Goal: Task Accomplishment & Management: Manage account settings

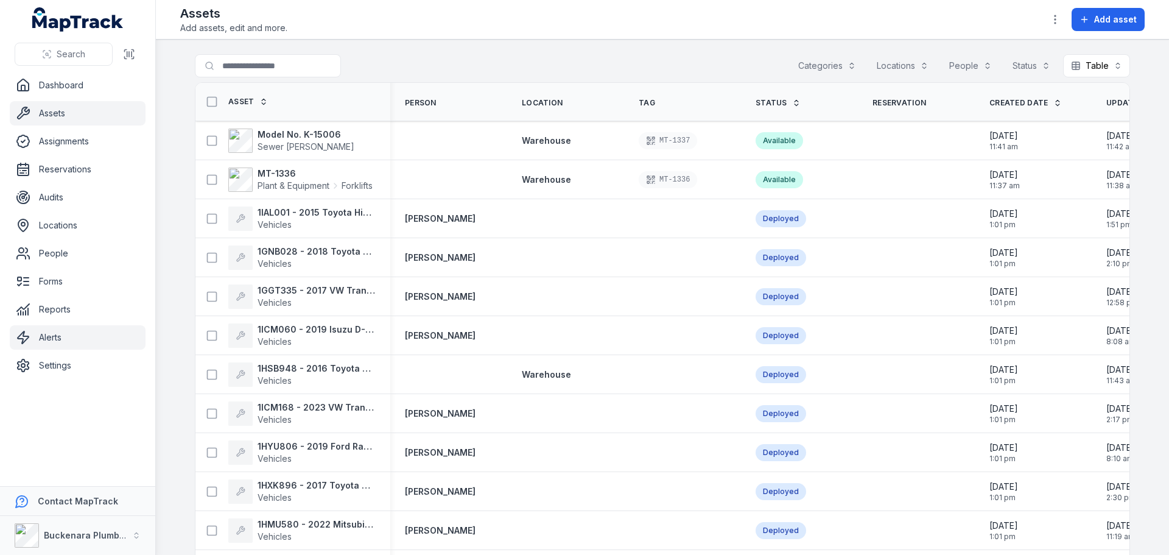
click at [76, 339] on link "Alerts" at bounding box center [78, 337] width 136 height 24
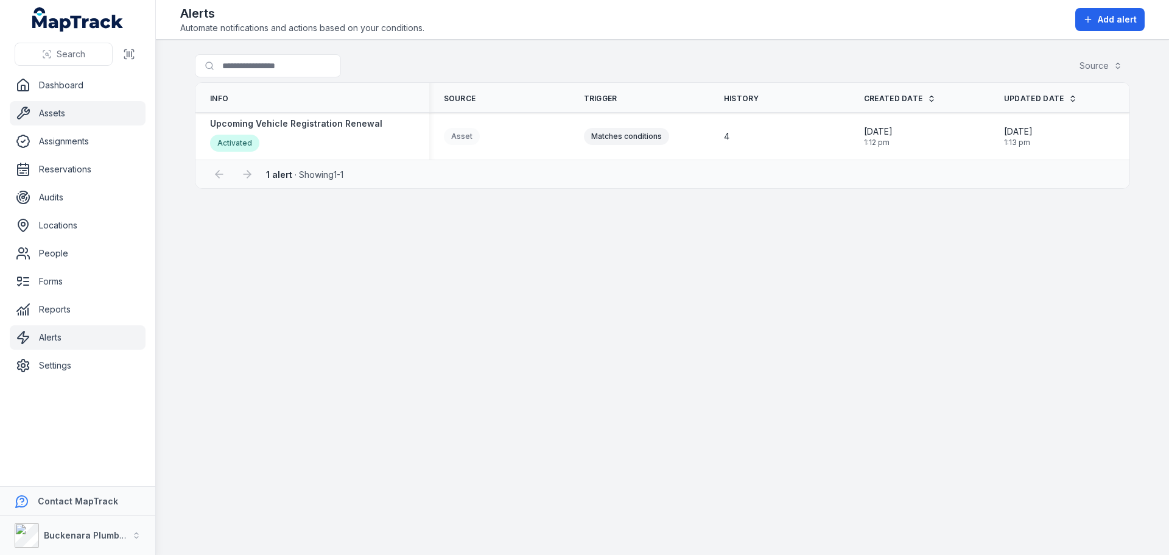
click at [66, 121] on link "Assets" at bounding box center [78, 113] width 136 height 24
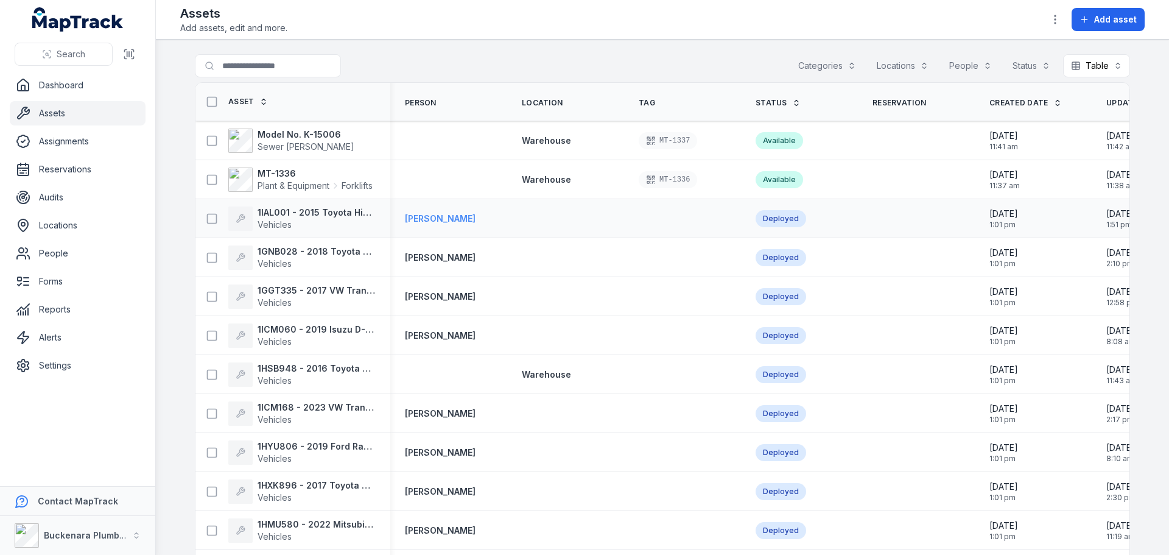
click at [463, 223] on strong "[PERSON_NAME]" at bounding box center [440, 218] width 71 height 12
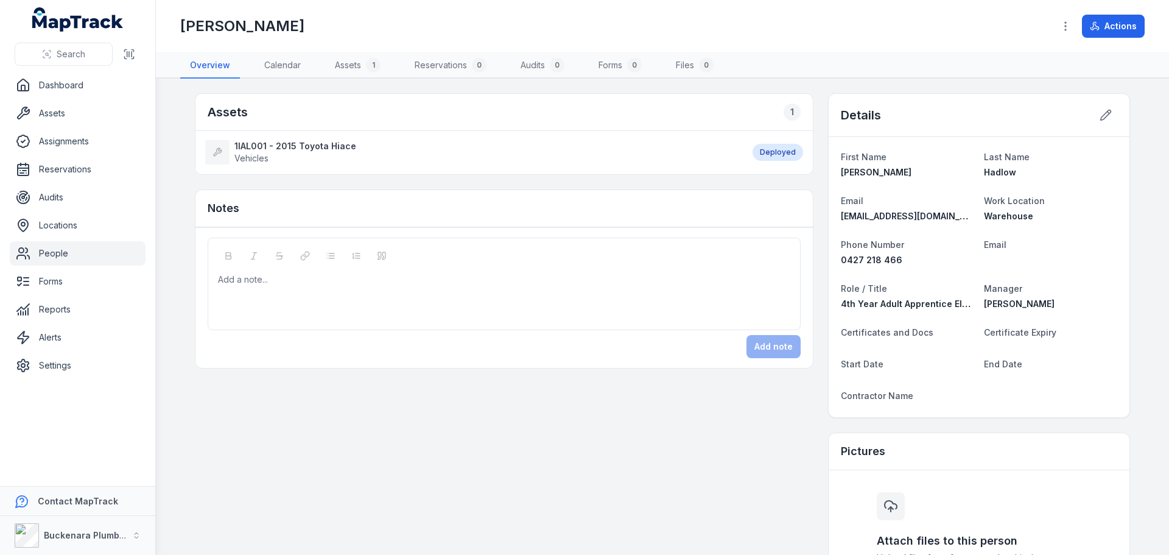
click at [760, 158] on div "Deployed" at bounding box center [777, 152] width 51 height 17
click at [1108, 114] on button at bounding box center [1105, 114] width 23 height 23
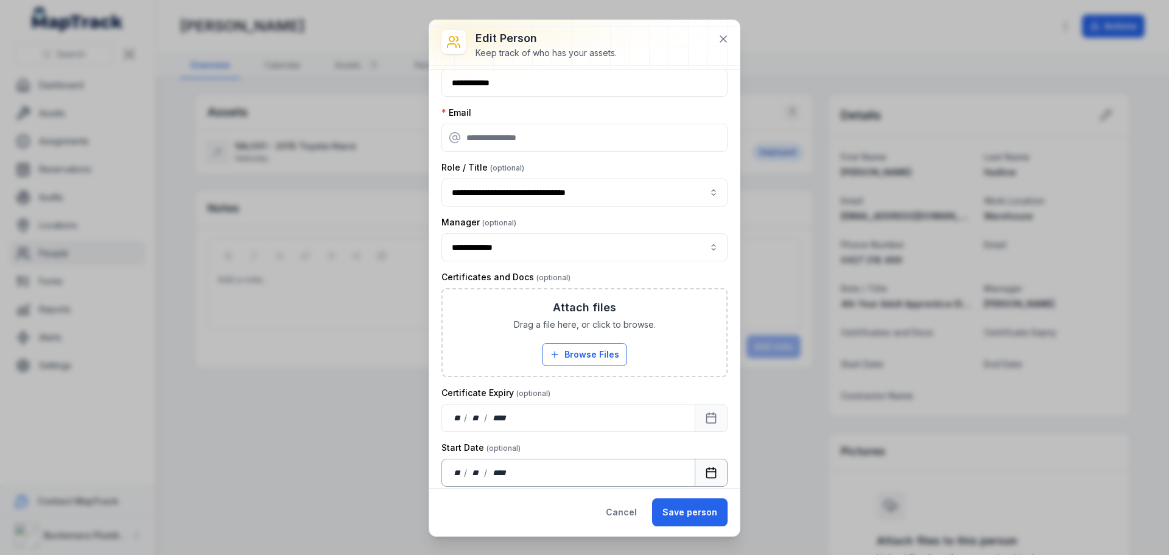
scroll to position [315, 0]
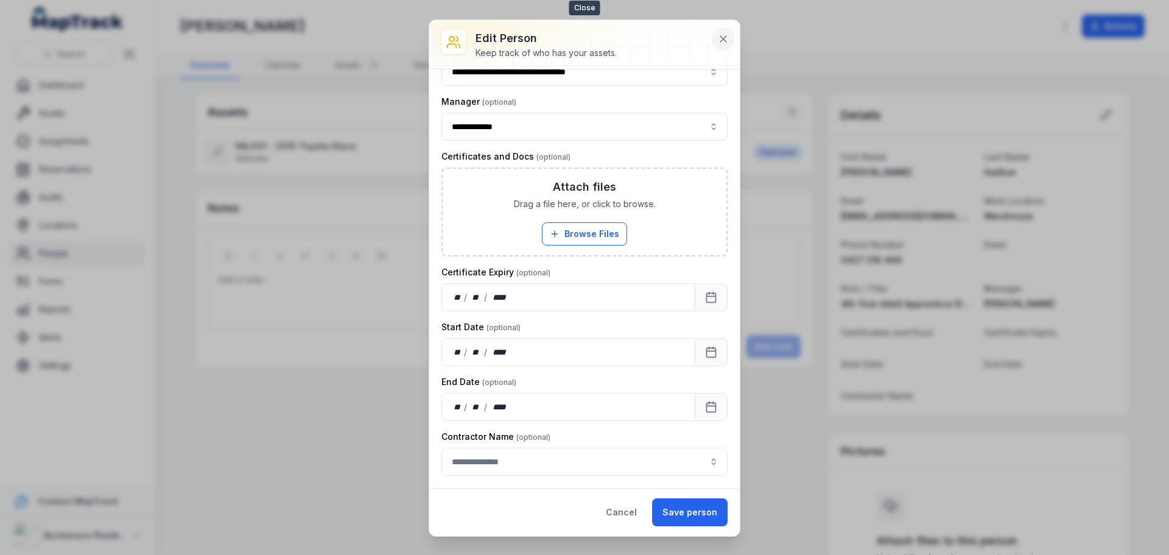
click at [721, 39] on icon at bounding box center [723, 39] width 12 height 12
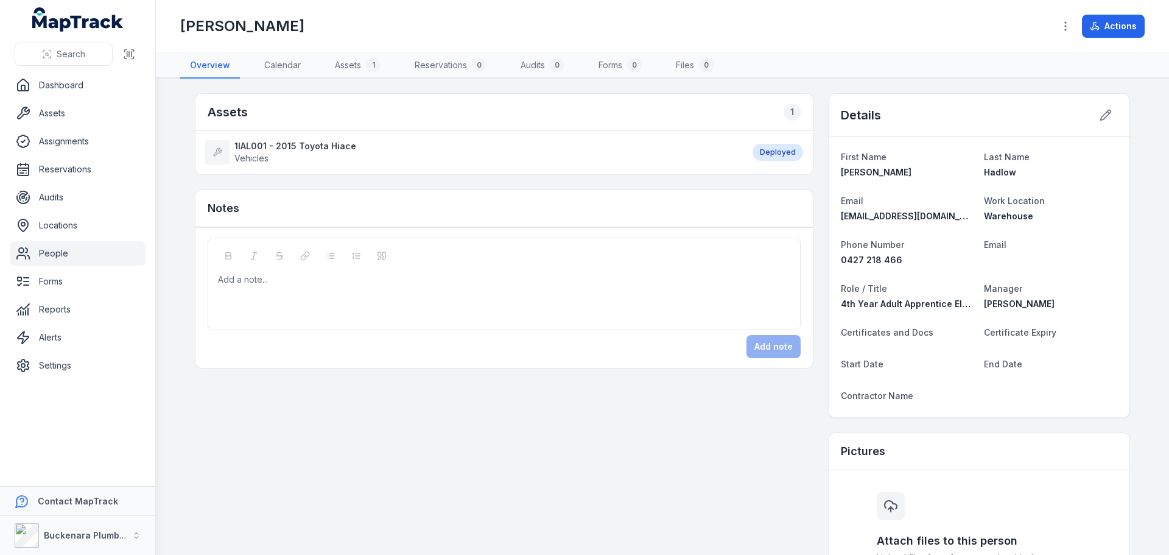
click at [72, 253] on link "People" at bounding box center [78, 253] width 136 height 24
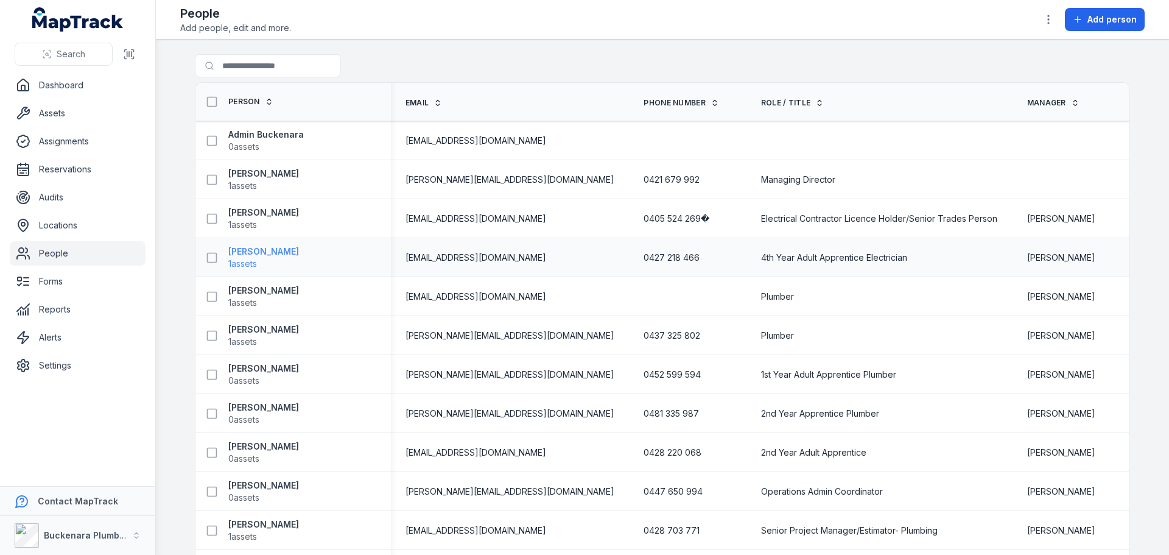
click at [257, 254] on strong "[PERSON_NAME]" at bounding box center [263, 251] width 71 height 12
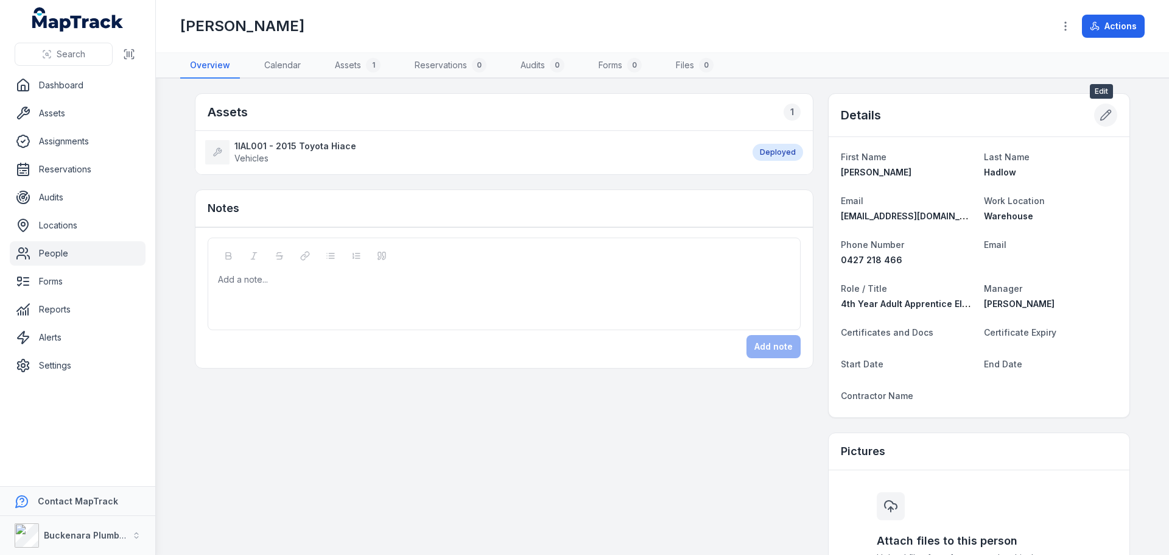
click at [1104, 117] on icon at bounding box center [1105, 115] width 12 height 12
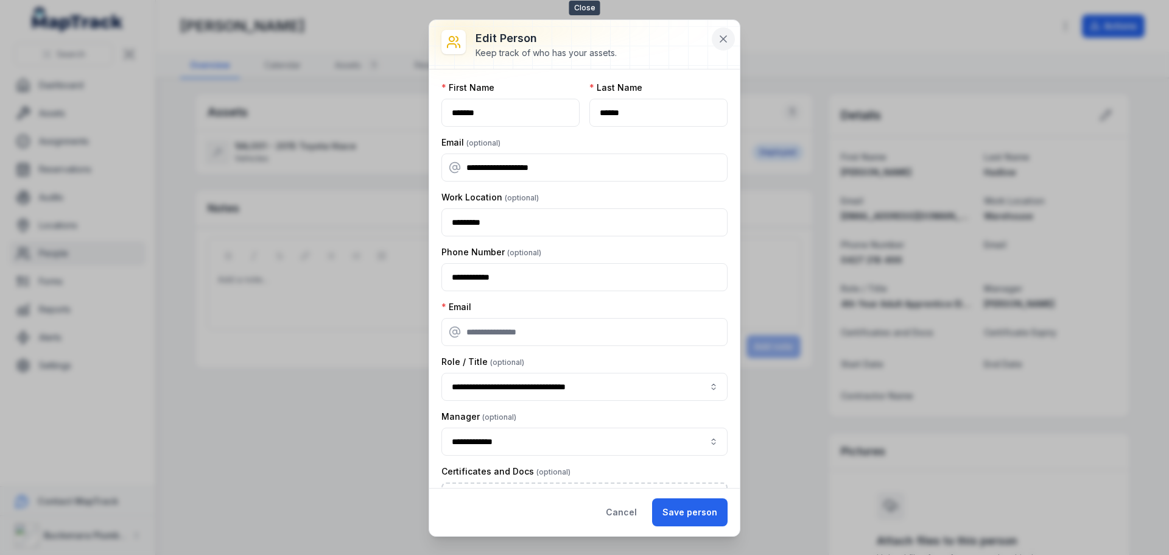
click at [718, 44] on icon at bounding box center [723, 39] width 12 height 12
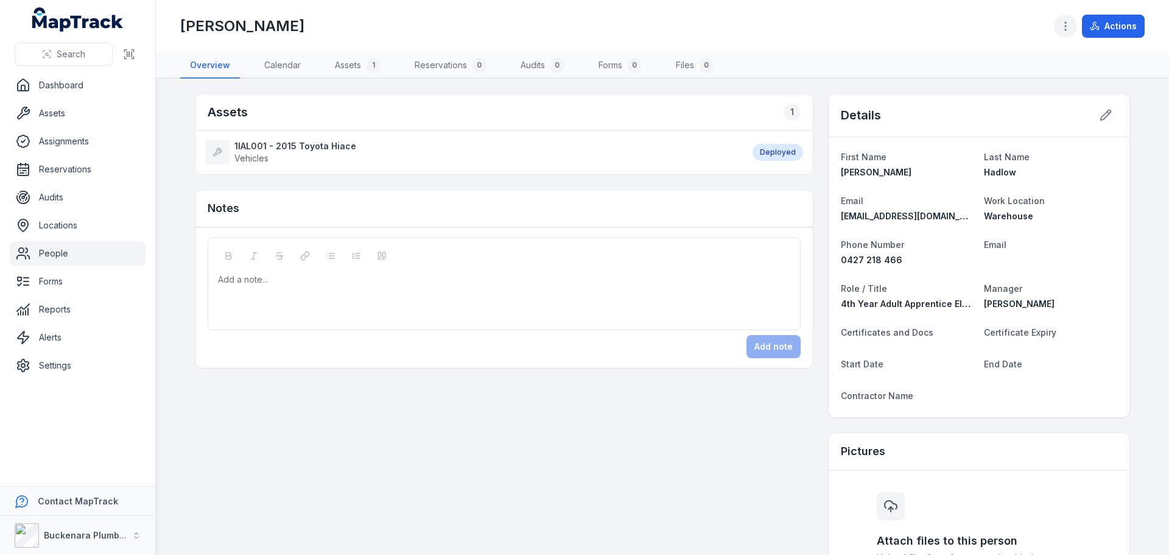
click at [1073, 32] on button "button" at bounding box center [1065, 26] width 23 height 23
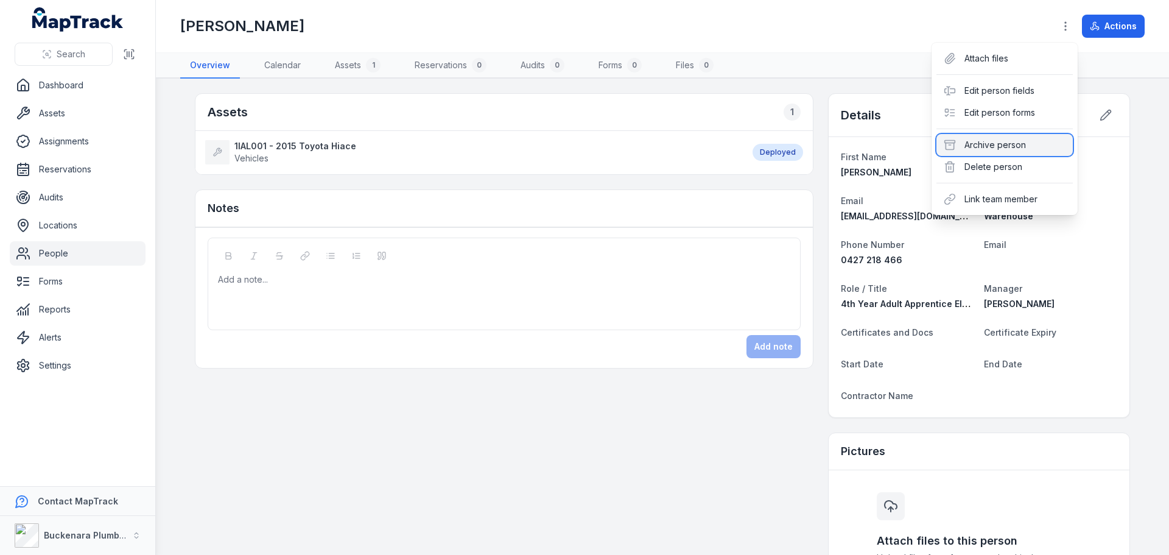
click at [1029, 147] on div "Archive person" at bounding box center [1004, 145] width 136 height 22
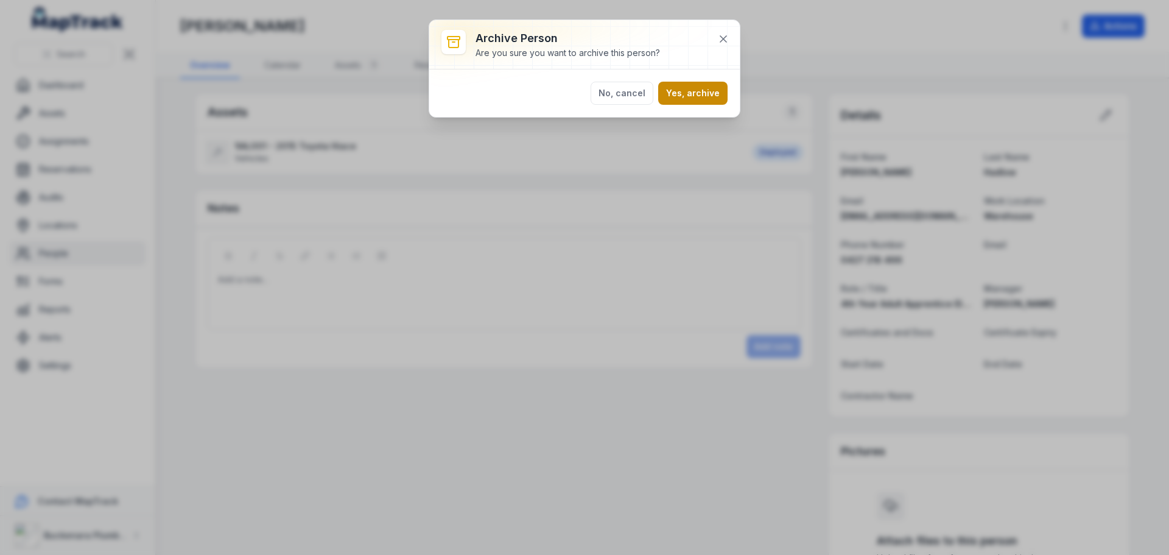
click at [685, 100] on button "Yes, archive" at bounding box center [692, 93] width 69 height 23
